Goal: Task Accomplishment & Management: Use online tool/utility

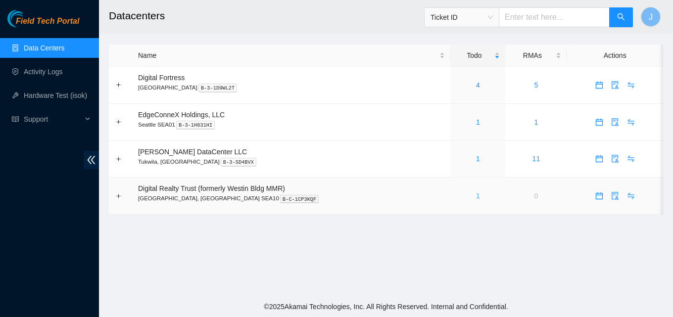
click at [476, 194] on link "1" at bounding box center [478, 196] width 4 height 8
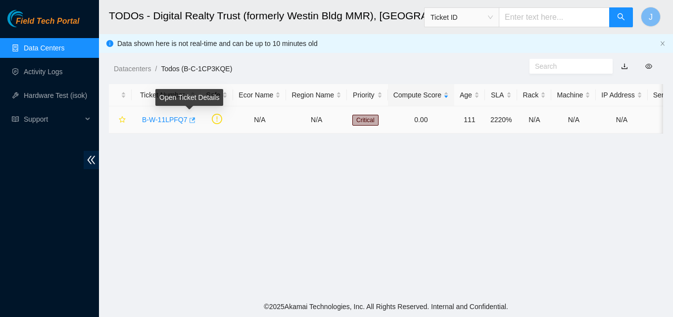
click at [189, 120] on icon "button" at bounding box center [191, 120] width 7 height 7
click at [47, 50] on link "Data Centers" at bounding box center [44, 48] width 41 height 8
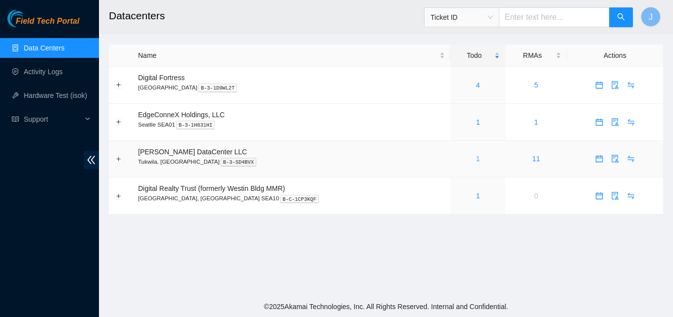
click at [476, 158] on link "1" at bounding box center [478, 159] width 4 height 8
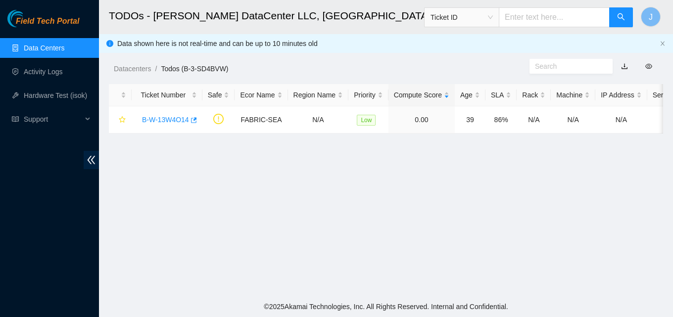
click at [43, 52] on link "Data Centers" at bounding box center [44, 48] width 41 height 8
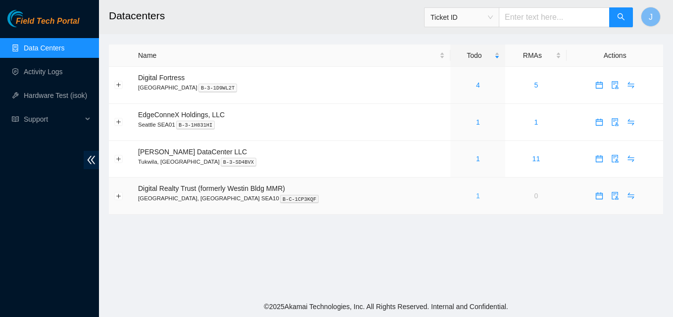
click at [476, 197] on link "1" at bounding box center [478, 196] width 4 height 8
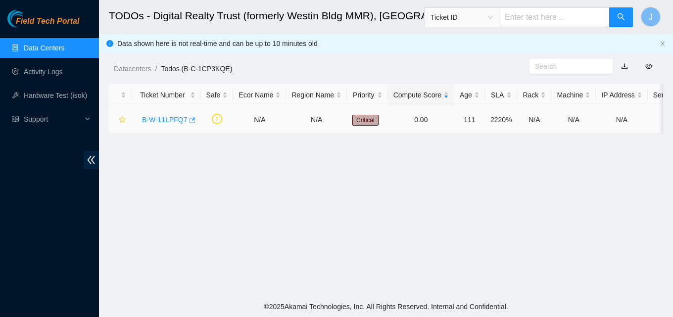
click at [189, 119] on icon "button" at bounding box center [191, 120] width 7 height 7
click at [57, 47] on link "Data Centers" at bounding box center [44, 48] width 41 height 8
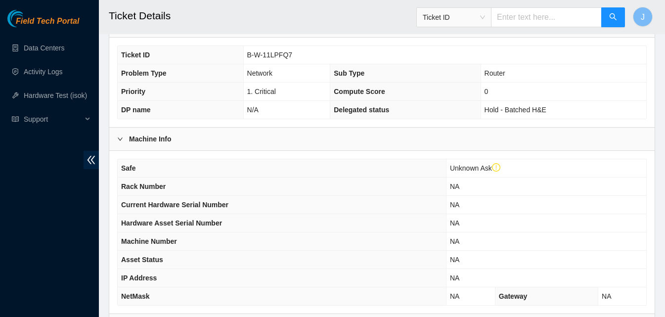
scroll to position [319, 0]
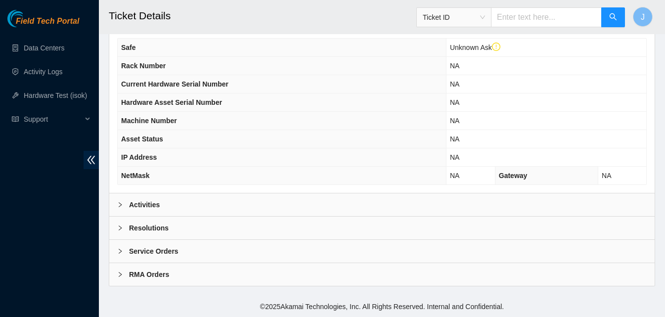
drag, startPoint x: 335, startPoint y: 207, endPoint x: 380, endPoint y: 185, distance: 49.8
click at [335, 207] on div "Activities" at bounding box center [382, 204] width 546 height 23
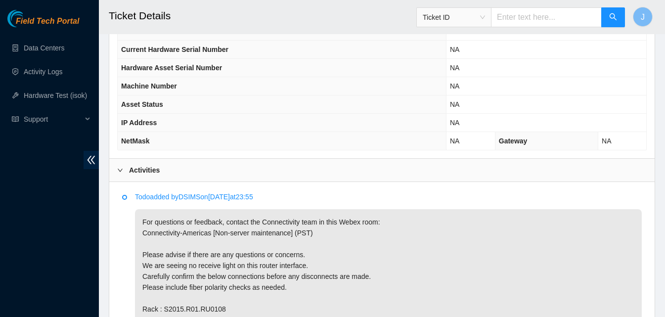
scroll to position [495, 0]
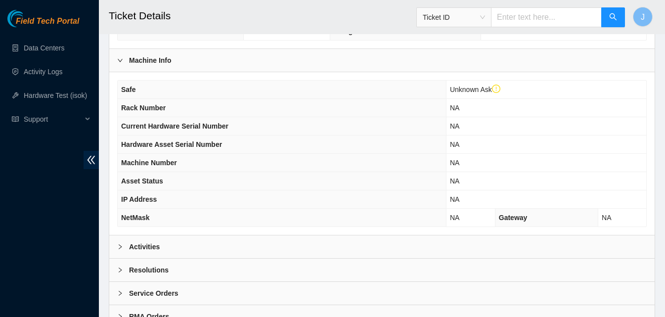
scroll to position [319, 0]
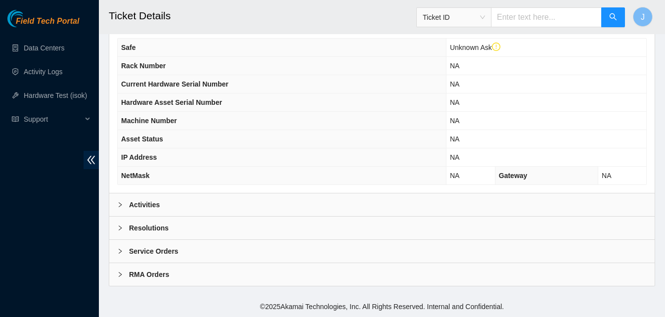
click at [214, 213] on div "Activities" at bounding box center [382, 204] width 546 height 23
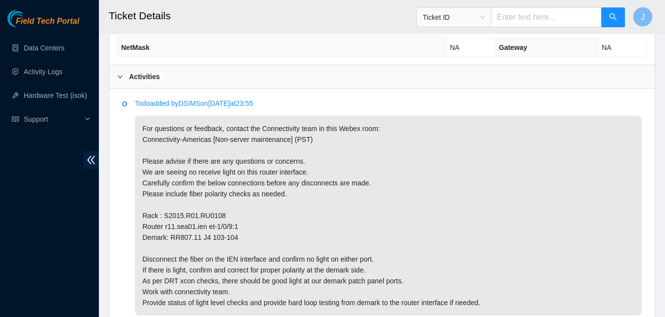
scroll to position [467, 0]
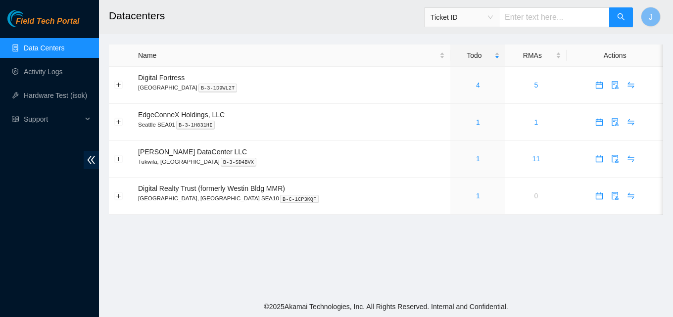
click at [22, 182] on div "Field Tech Portal Data Centers Activity Logs Hardware Test (isok) Support" at bounding box center [49, 163] width 99 height 307
